Goal: Task Accomplishment & Management: Manage account settings

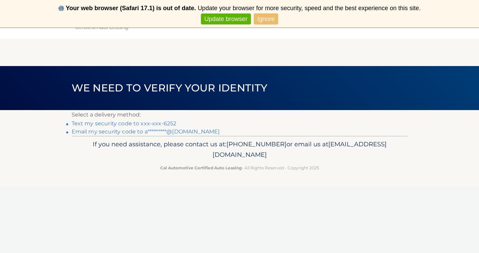
click at [294, 57] on main "We need to verify your identity Select a delivery method: Text my security code…" at bounding box center [239, 81] width 479 height 109
click at [134, 124] on link "Text my security code to xxx-xxx-6252" at bounding box center [124, 123] width 105 height 6
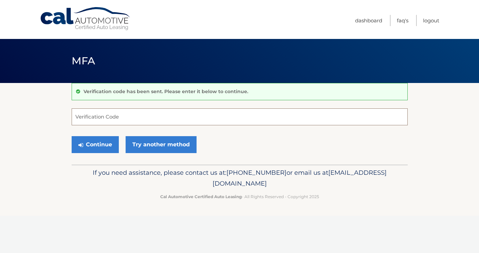
click at [133, 119] on input "Verification Code" at bounding box center [240, 117] width 336 height 17
type input "074056"
click at [84, 141] on button "Continue" at bounding box center [95, 144] width 47 height 17
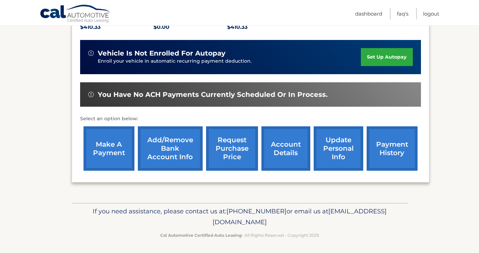
scroll to position [156, 0]
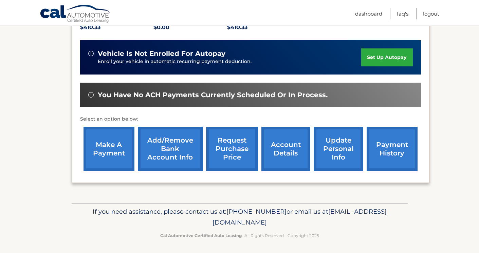
click at [281, 147] on link "account details" at bounding box center [285, 149] width 49 height 44
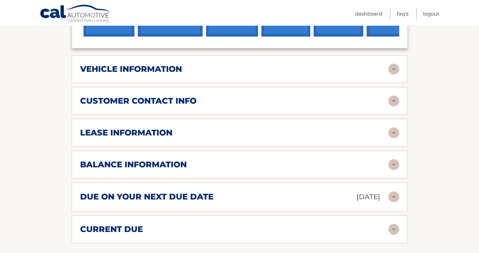
scroll to position [313, 0]
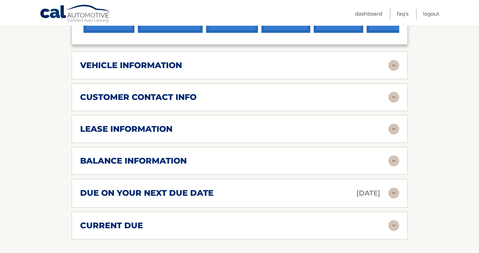
click at [341, 156] on div "balance information" at bounding box center [234, 161] width 308 height 10
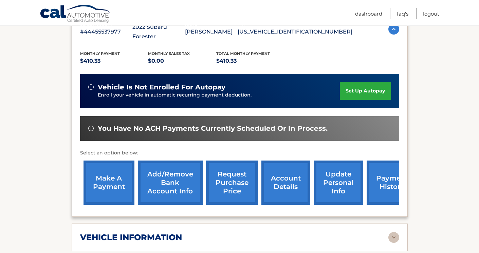
scroll to position [139, 0]
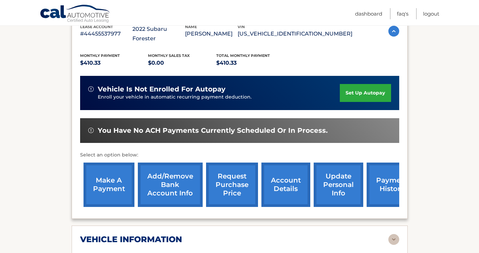
click at [98, 171] on link "make a payment" at bounding box center [108, 185] width 51 height 44
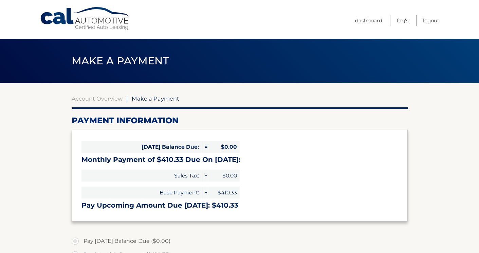
select select "M2FmYWJmMTYtNTNlYi00OGFkLWEwODItMjJhYzU4NTcwNGMw"
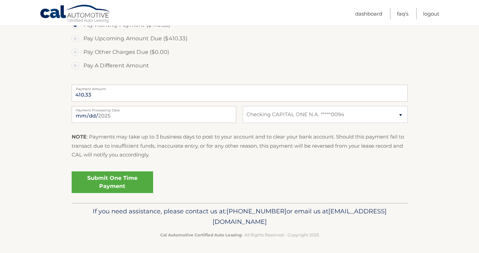
scroll to position [230, 0]
click at [135, 178] on link "Submit One Time Payment" at bounding box center [112, 183] width 81 height 22
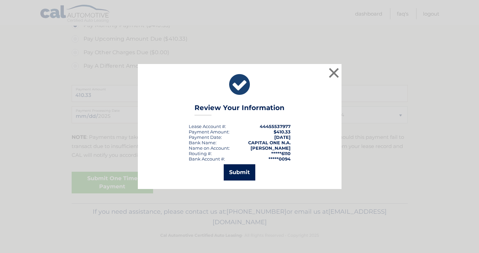
click at [242, 172] on button "Submit" at bounding box center [240, 173] width 32 height 16
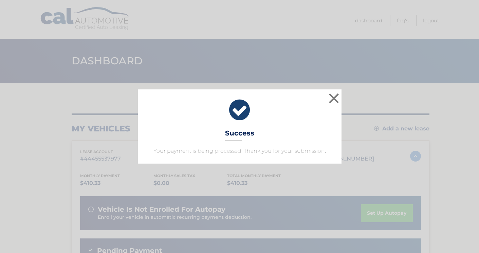
click at [455, 149] on div "× Success Your payment is being processed. Thank you for your submission." at bounding box center [239, 127] width 473 height 74
